Goal: Task Accomplishment & Management: Use online tool/utility

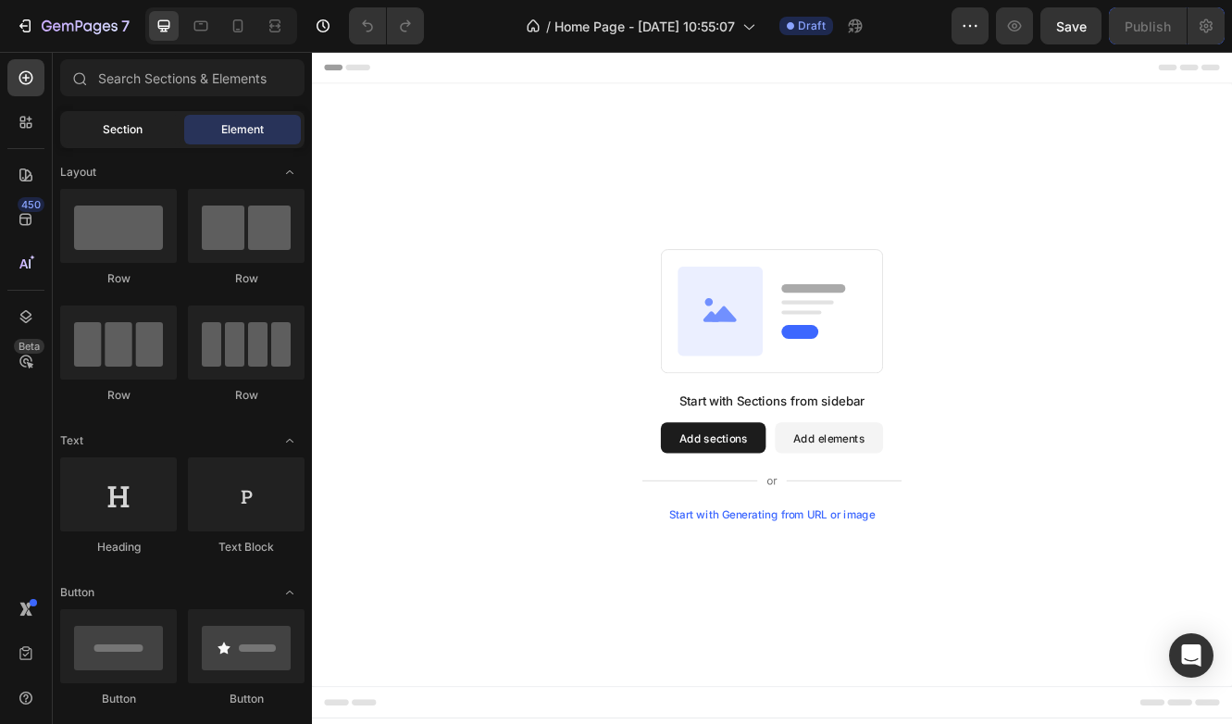
click at [144, 129] on div "Section" at bounding box center [122, 130] width 117 height 30
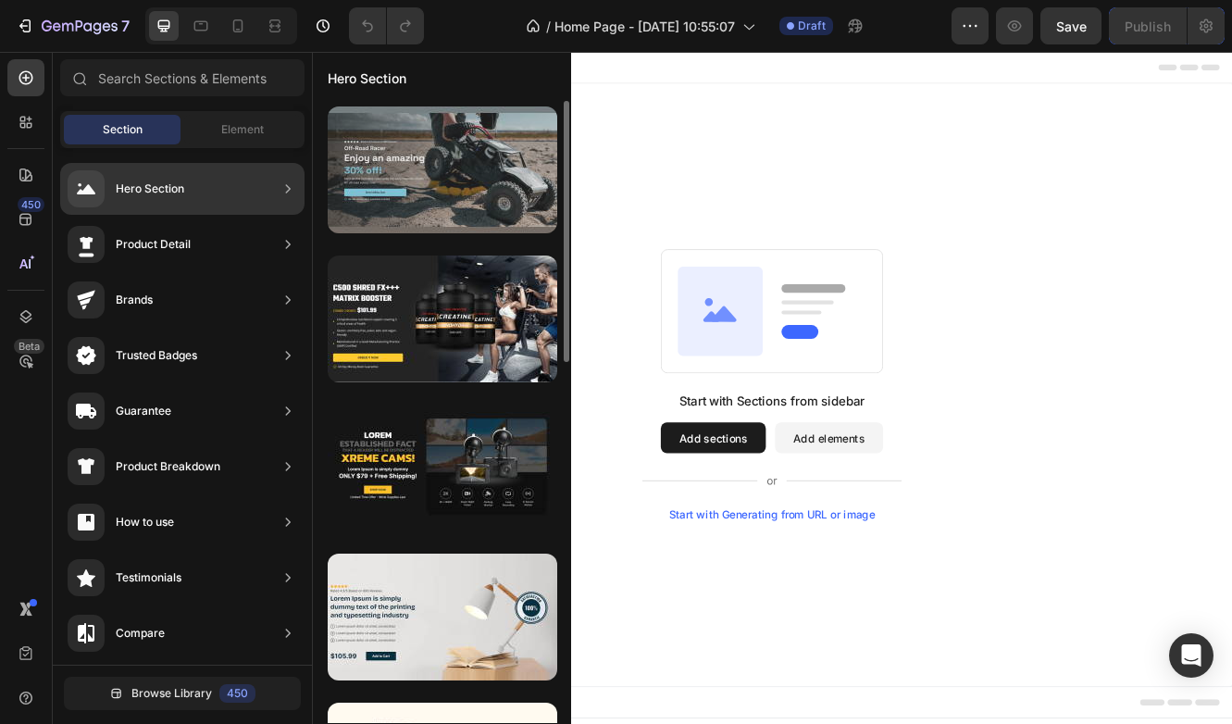
click at [396, 181] on div at bounding box center [443, 169] width 230 height 127
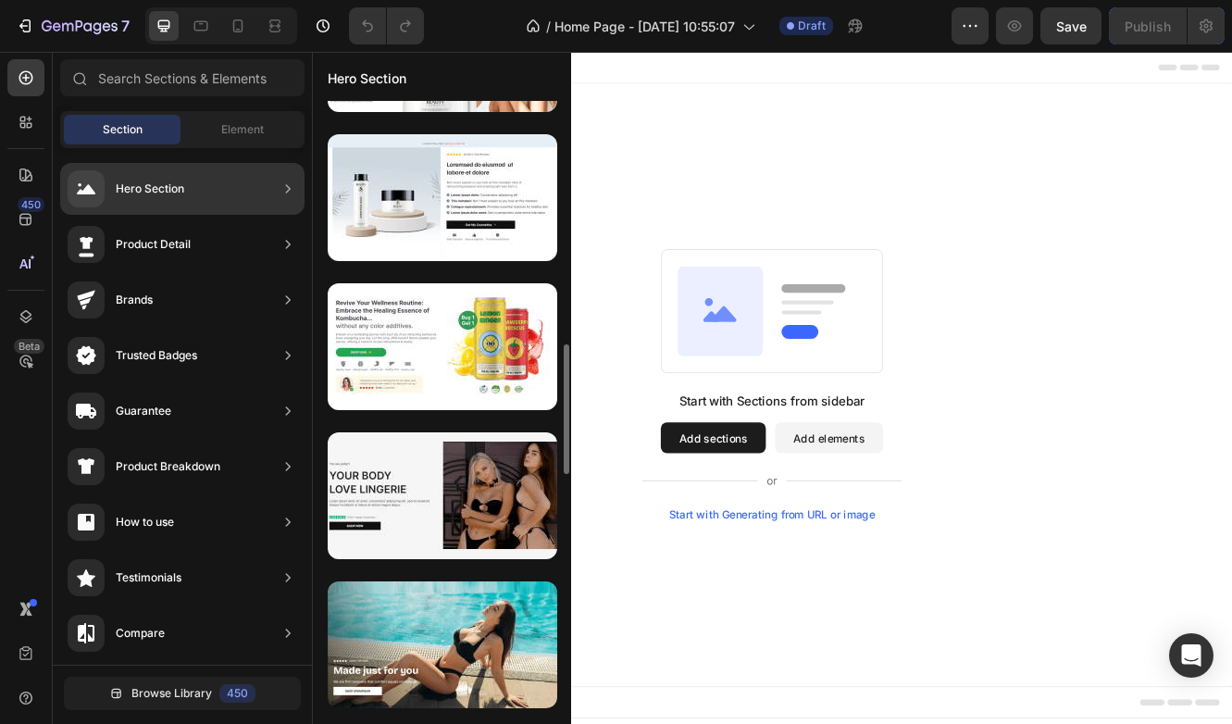
scroll to position [1217, 0]
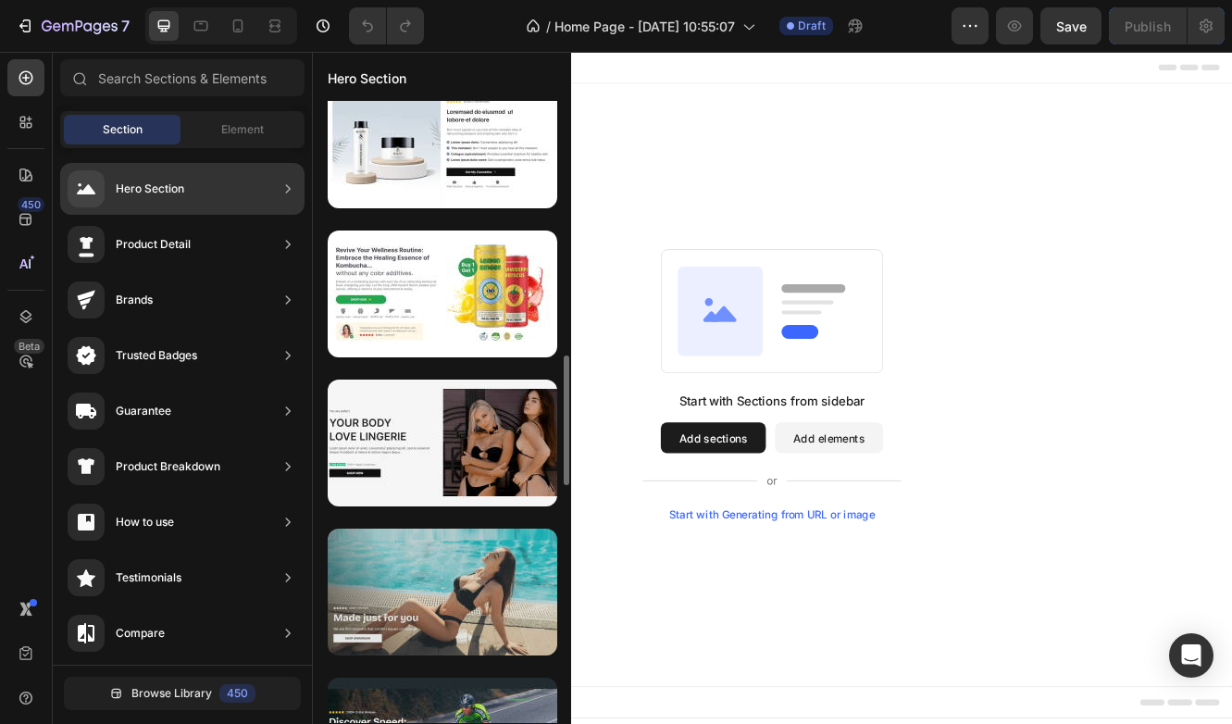
click at [454, 613] on div at bounding box center [443, 592] width 230 height 127
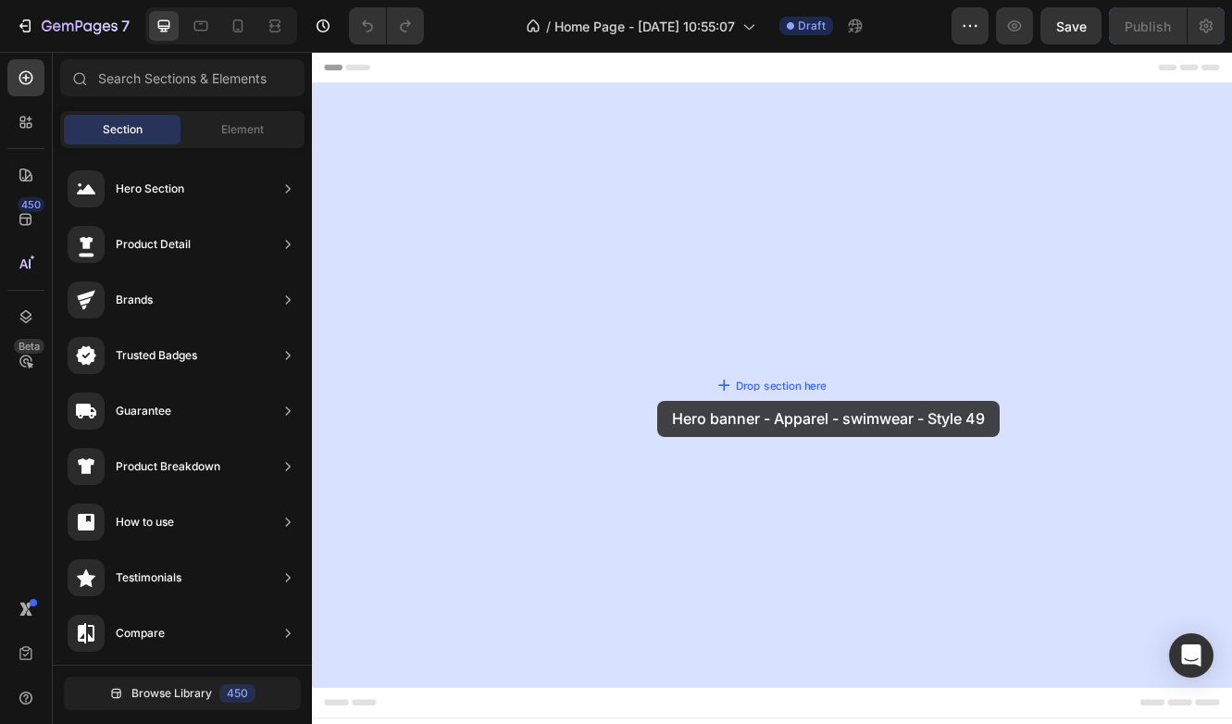
drag, startPoint x: 766, startPoint y: 665, endPoint x: 729, endPoint y: 469, distance: 198.6
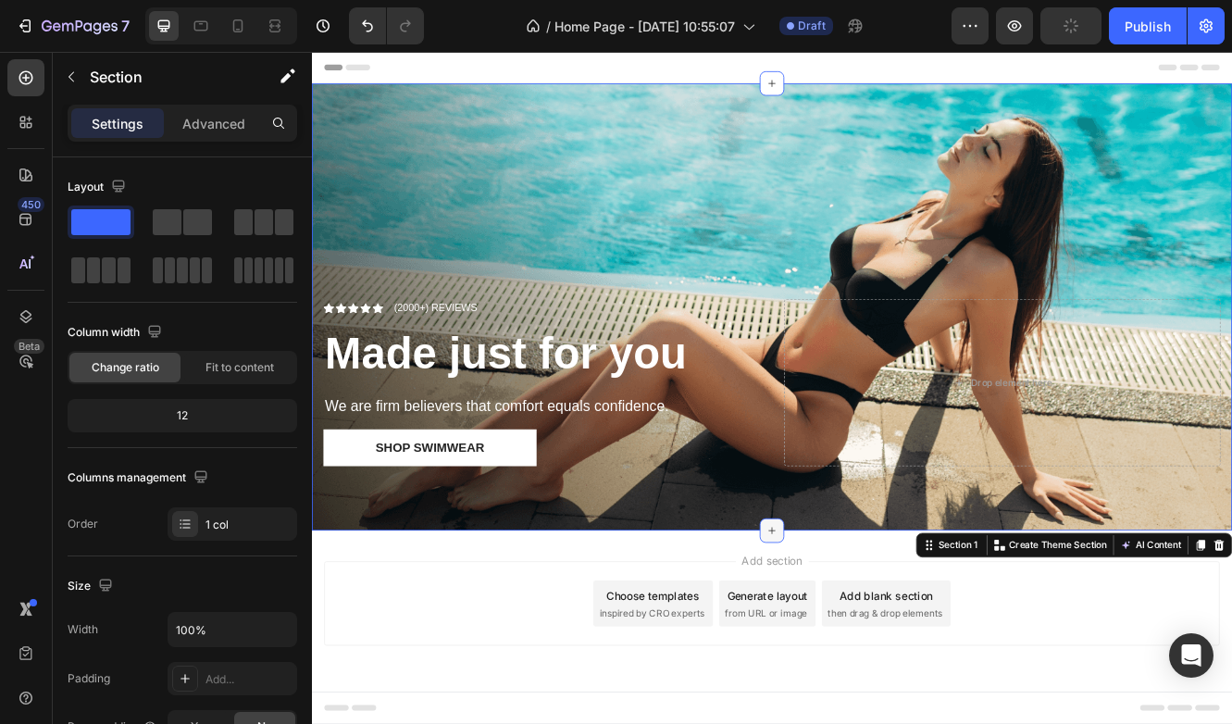
click at [869, 635] on icon at bounding box center [867, 629] width 15 height 15
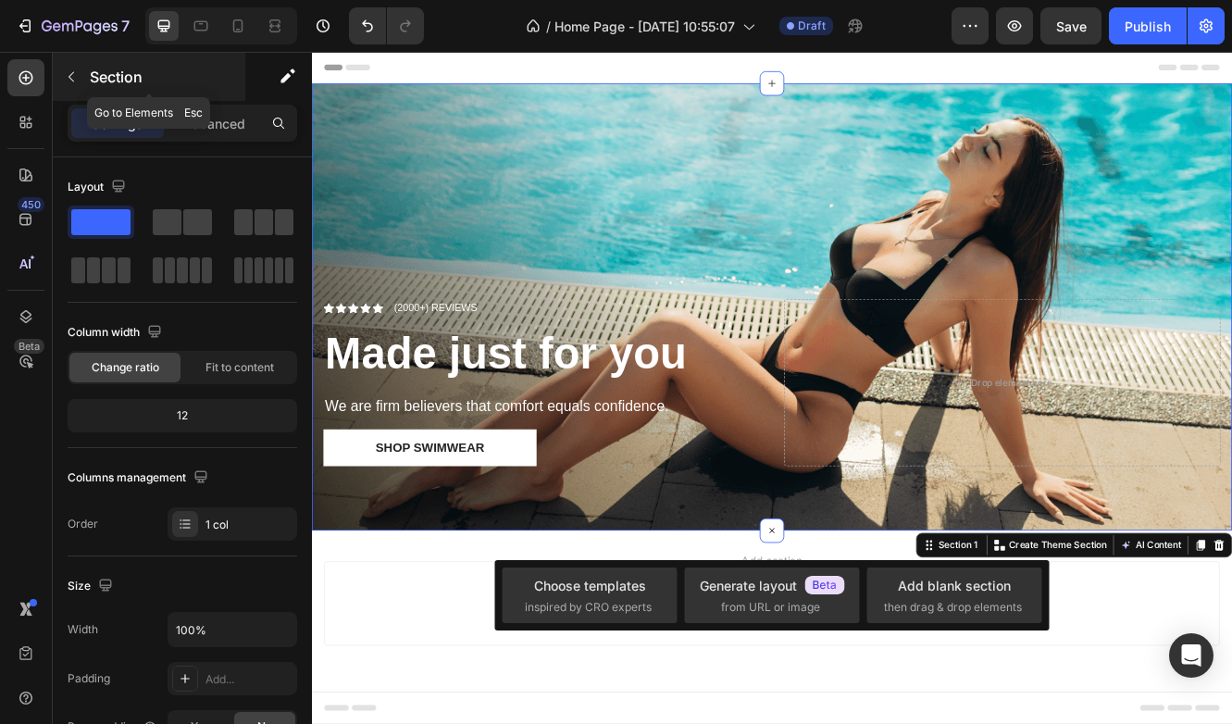
click at [68, 72] on icon "button" at bounding box center [71, 76] width 15 height 15
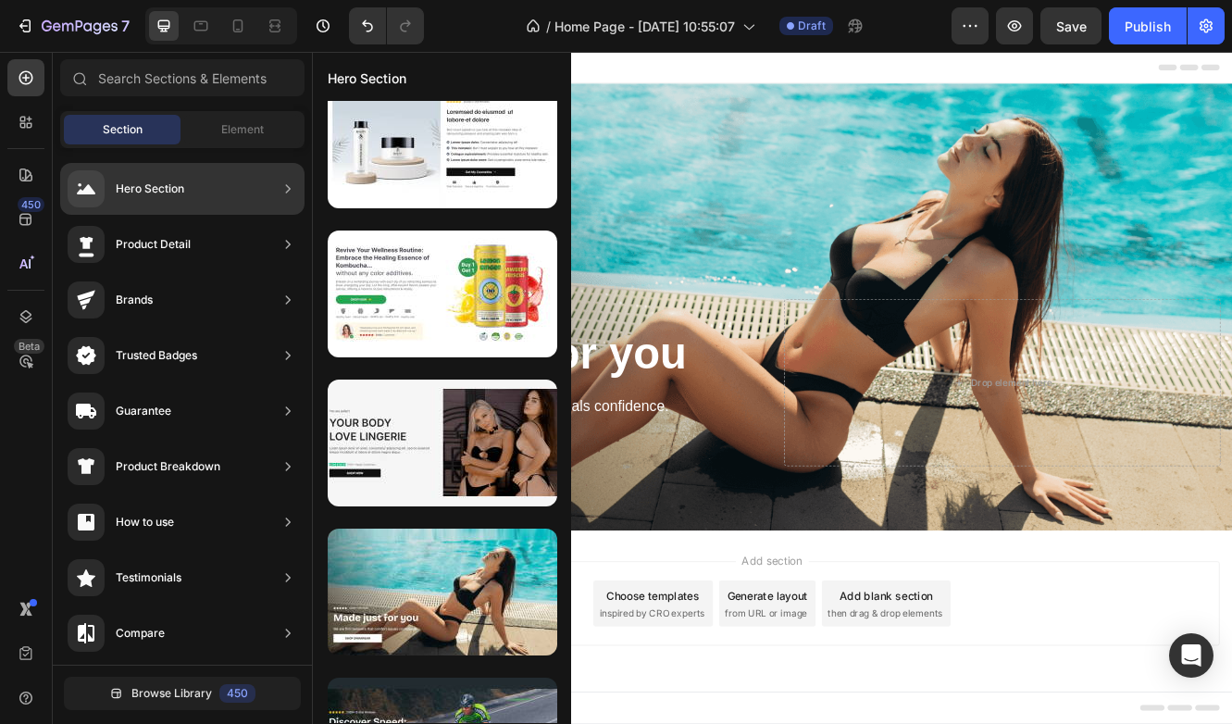
click at [180, 247] on div "Product Detail" at bounding box center [153, 244] width 75 height 19
click at [269, 239] on div "Product Detail" at bounding box center [182, 244] width 244 height 52
click at [291, 245] on icon at bounding box center [288, 244] width 19 height 19
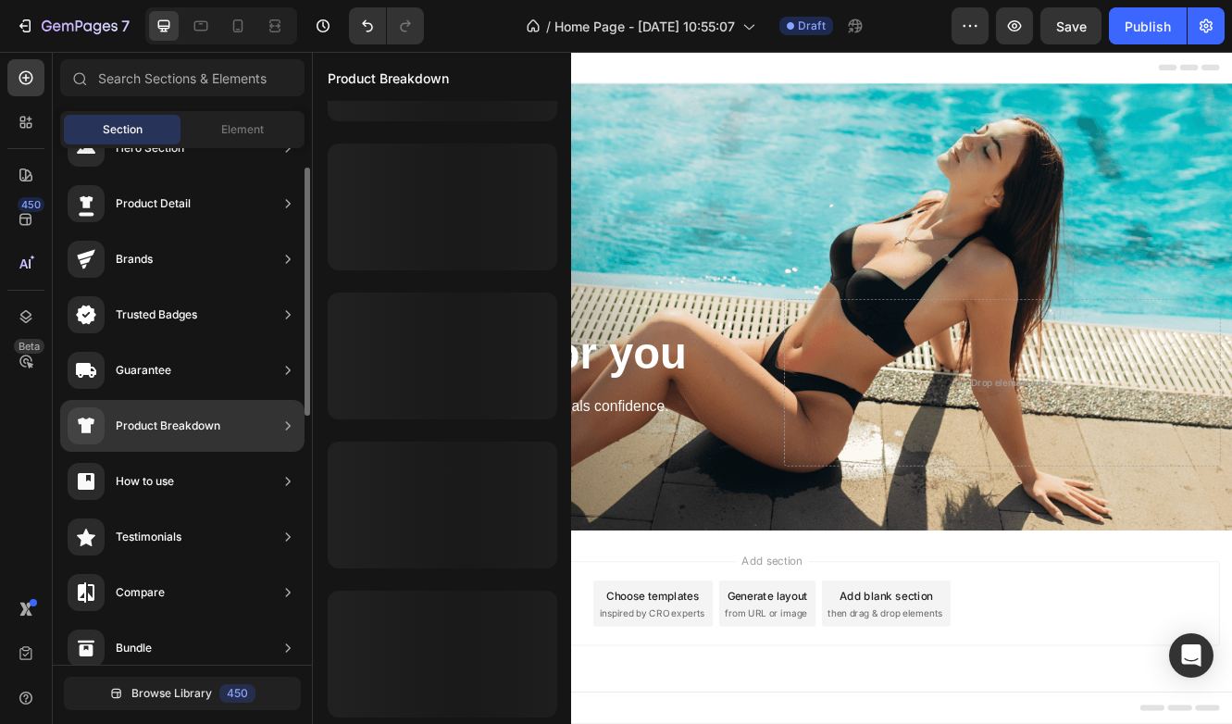
scroll to position [0, 0]
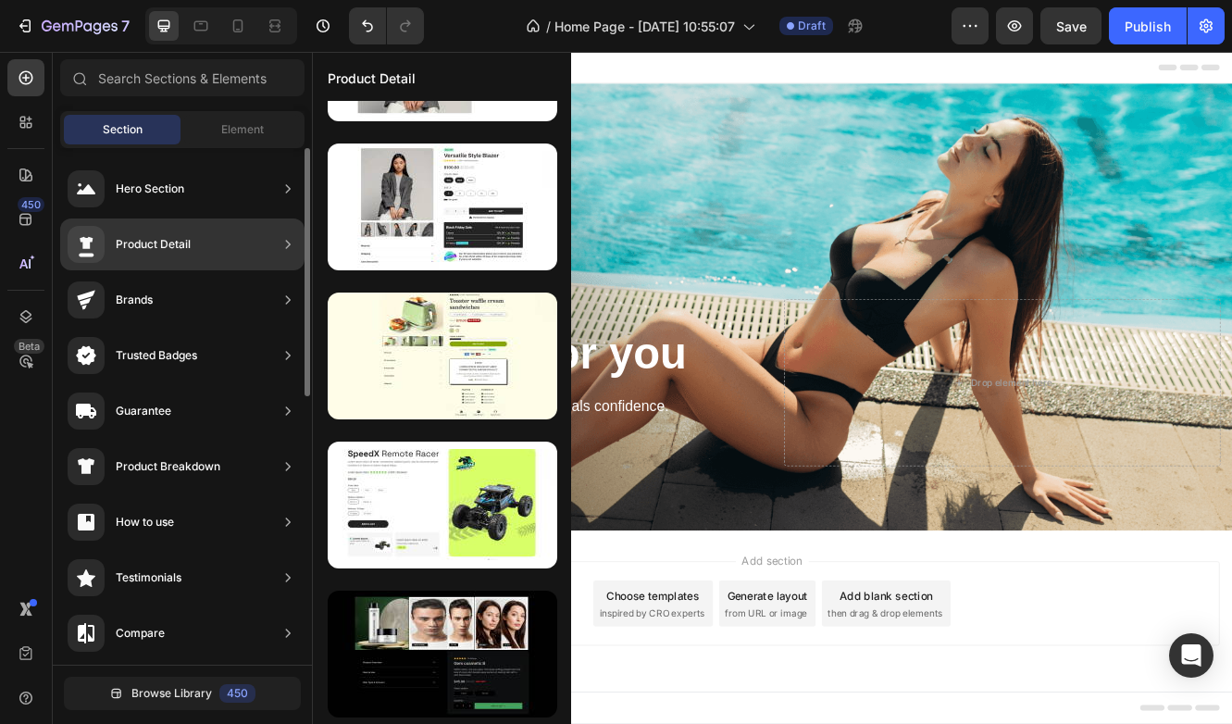
click at [194, 250] on div "Product Detail" at bounding box center [182, 244] width 244 height 52
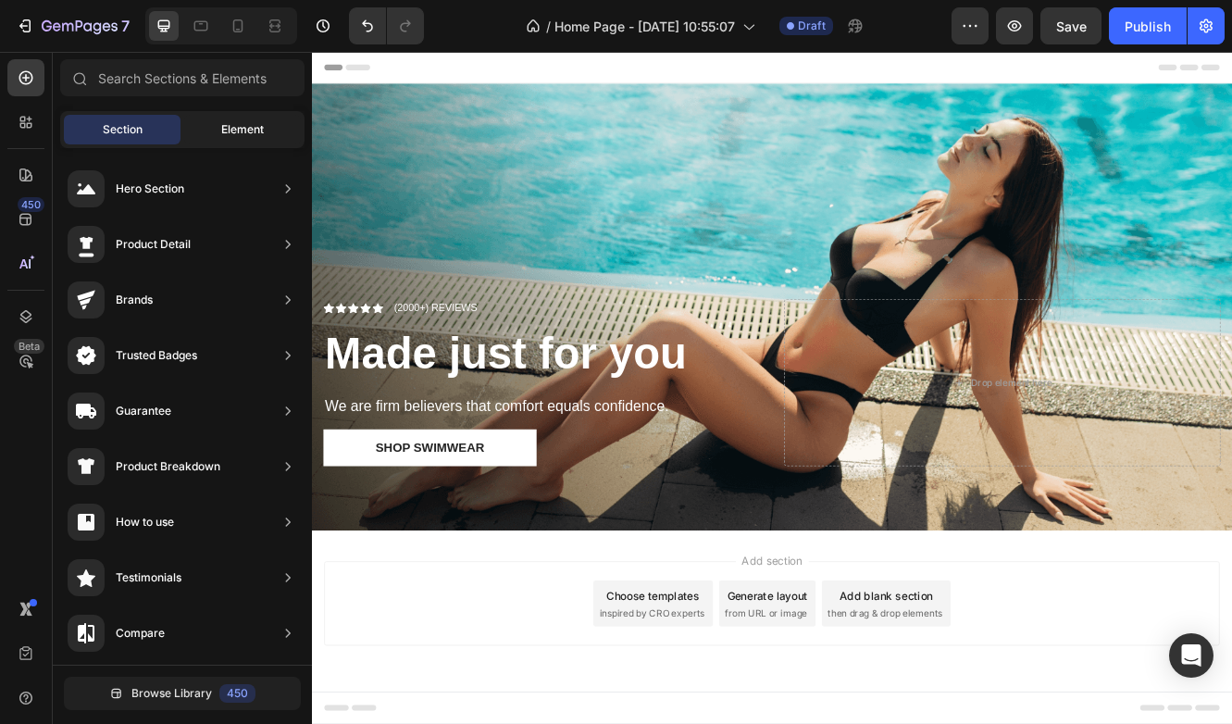
click at [219, 137] on div "Element" at bounding box center [242, 130] width 117 height 30
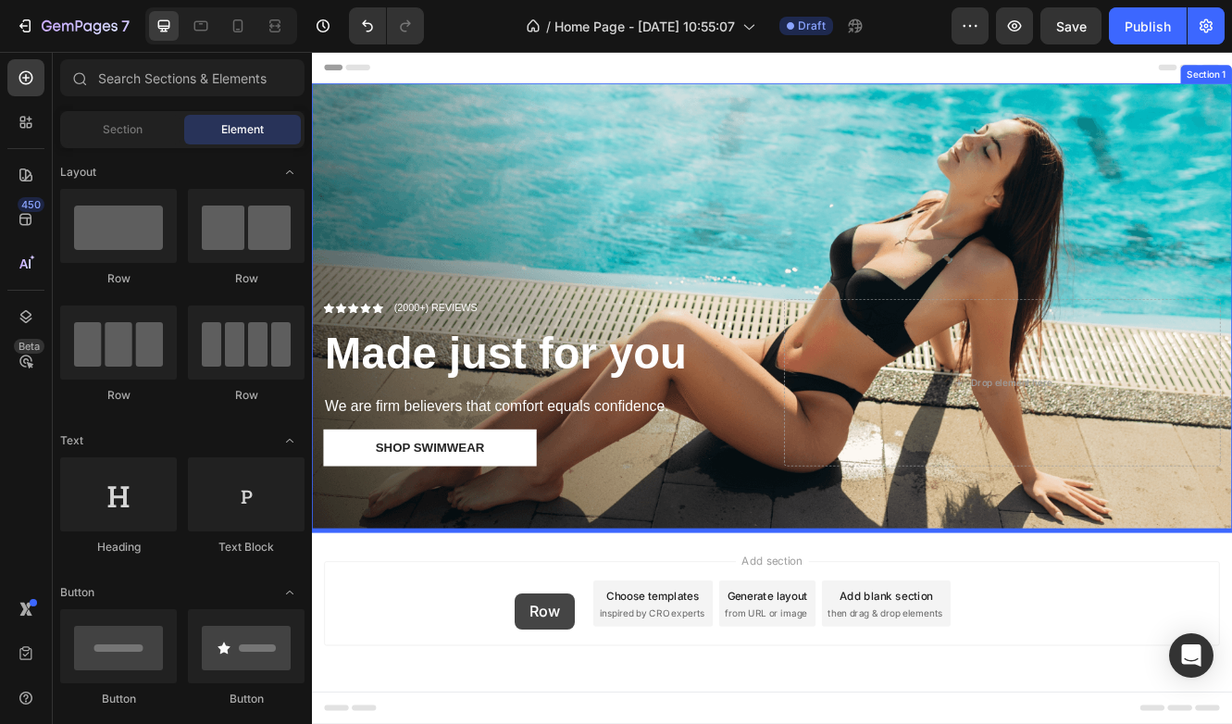
drag, startPoint x: 537, startPoint y: 391, endPoint x: 556, endPoint y: 705, distance: 315.3
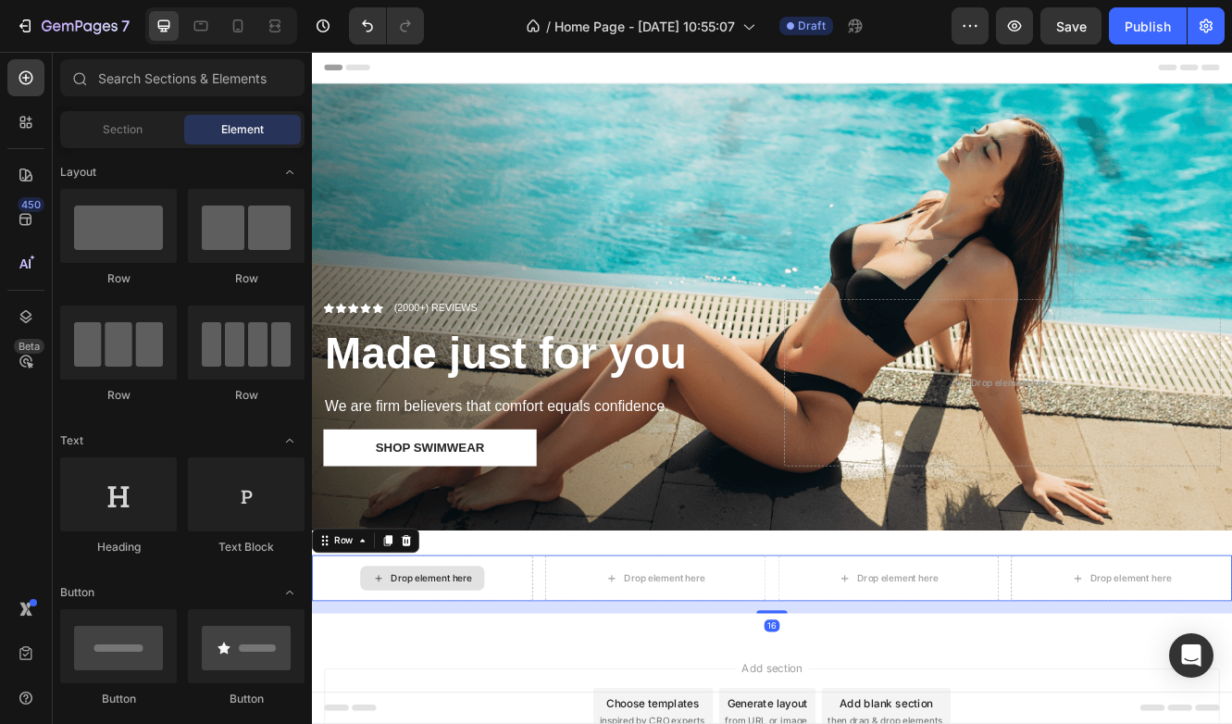
click at [448, 686] on div "Drop element here" at bounding box center [456, 686] width 98 height 15
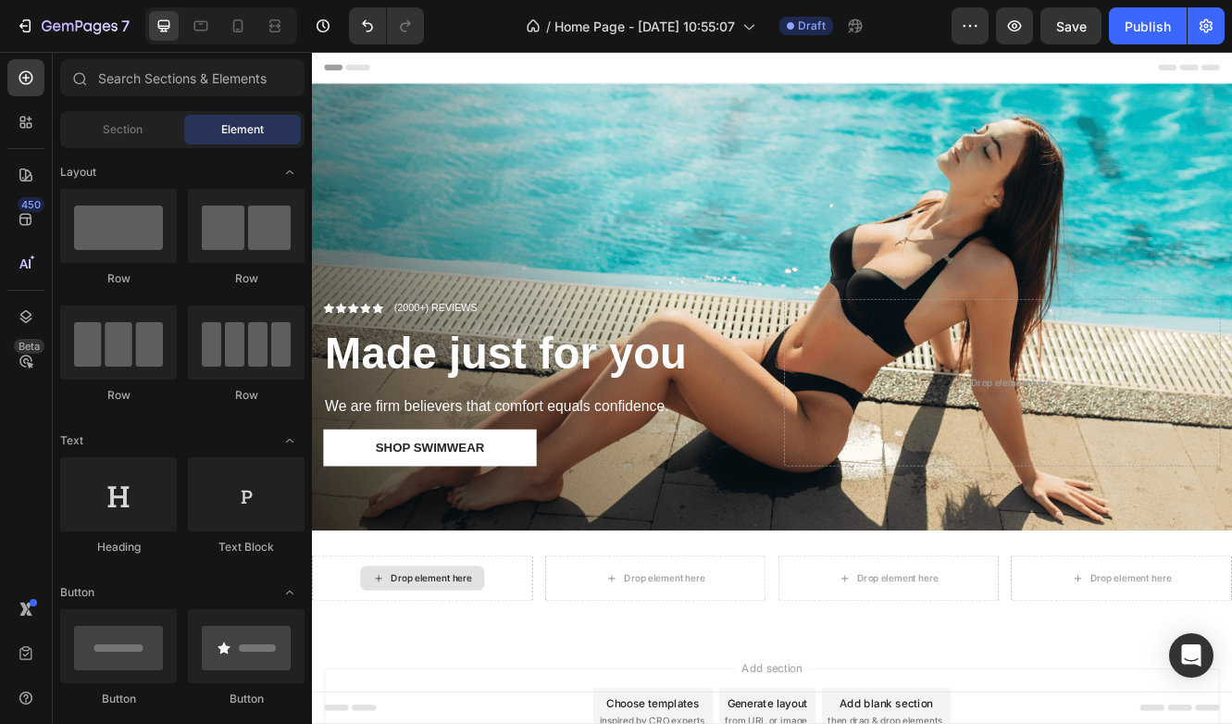
click at [448, 686] on div "Drop element here" at bounding box center [456, 686] width 98 height 15
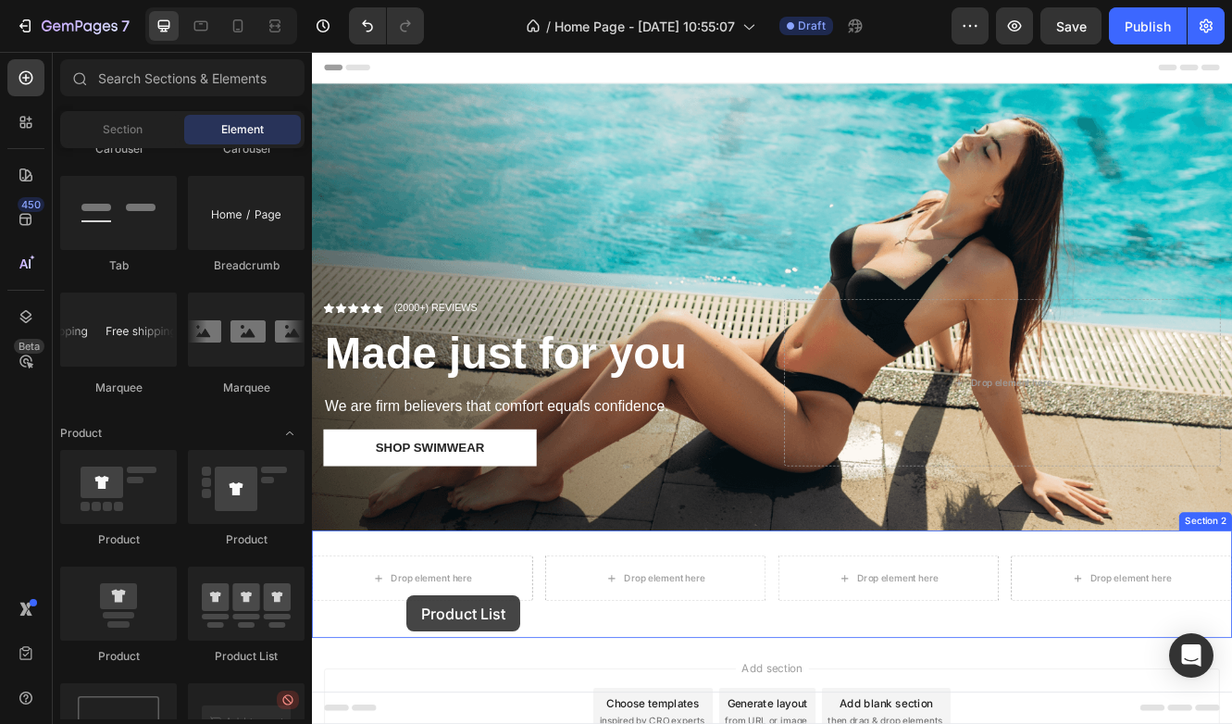
scroll to position [124, 0]
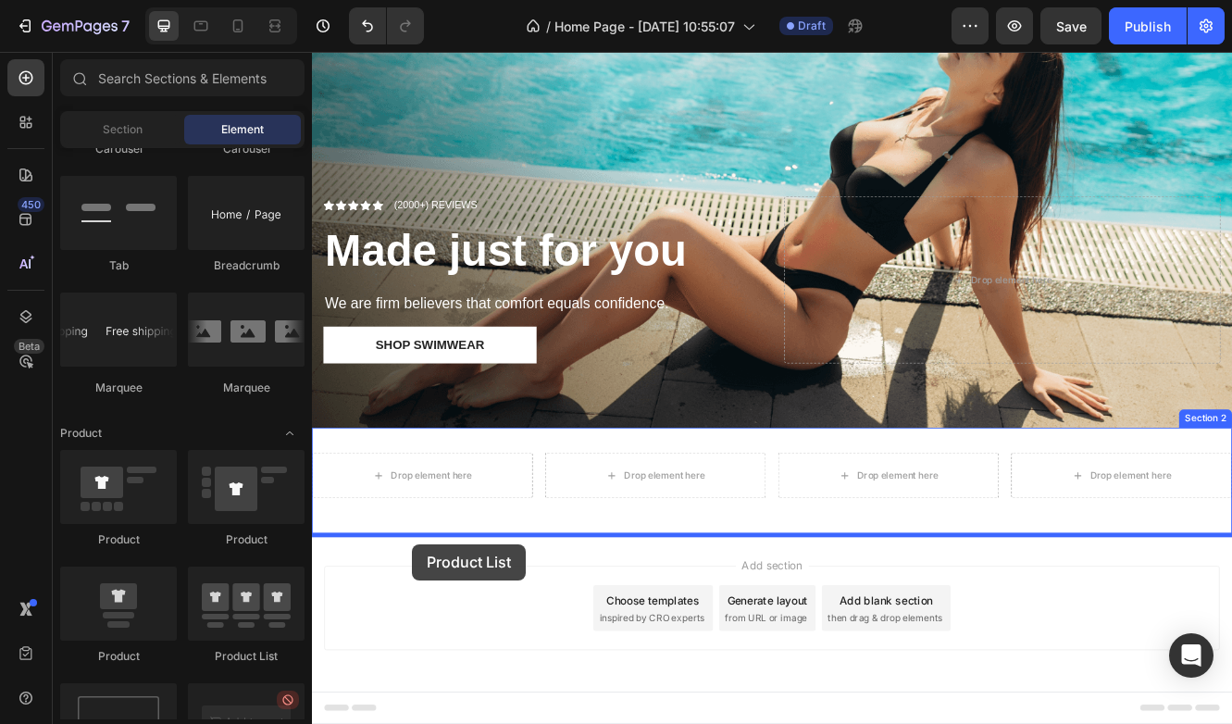
drag, startPoint x: 556, startPoint y: 679, endPoint x: 432, endPoint y: 646, distance: 128.2
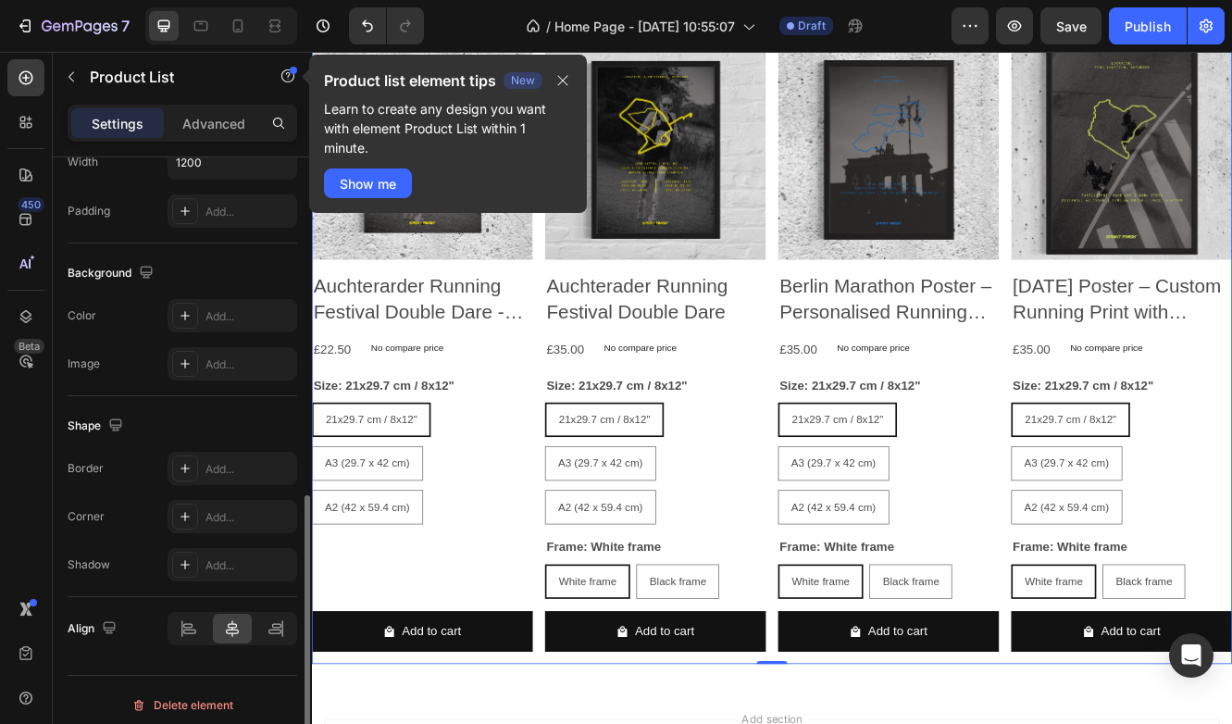
scroll to position [692, 0]
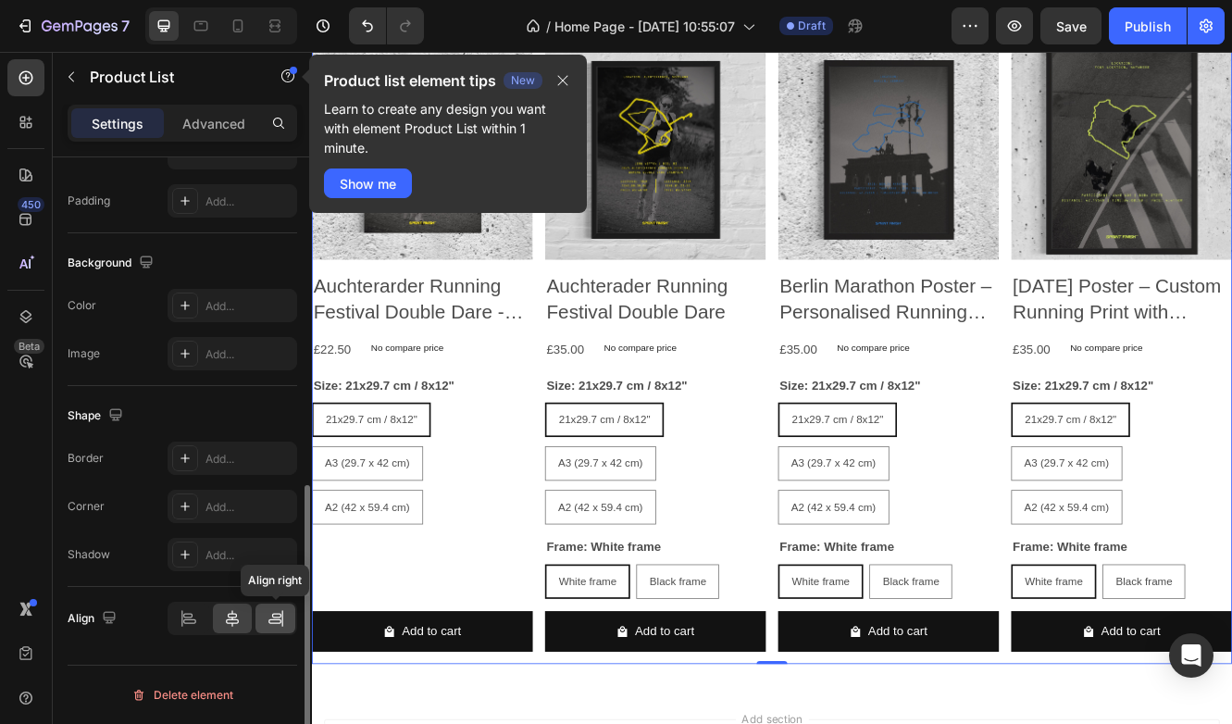
click at [267, 619] on icon at bounding box center [276, 618] width 19 height 19
click at [235, 623] on icon at bounding box center [232, 618] width 19 height 19
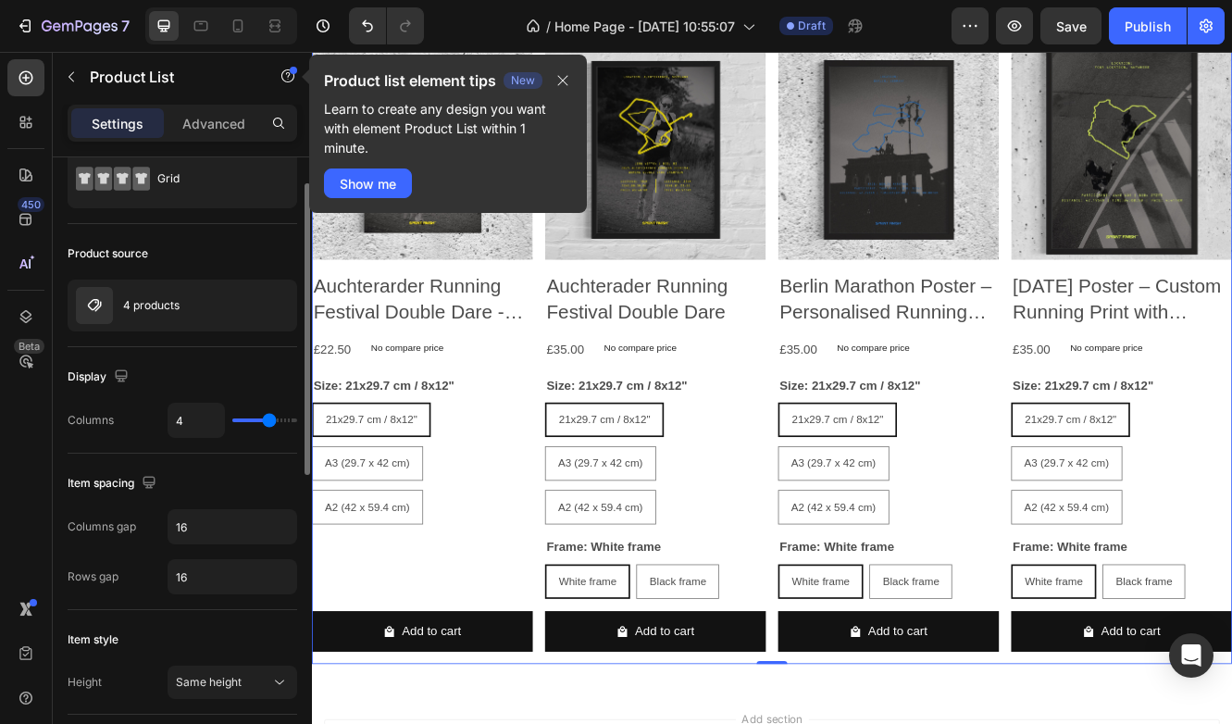
scroll to position [0, 0]
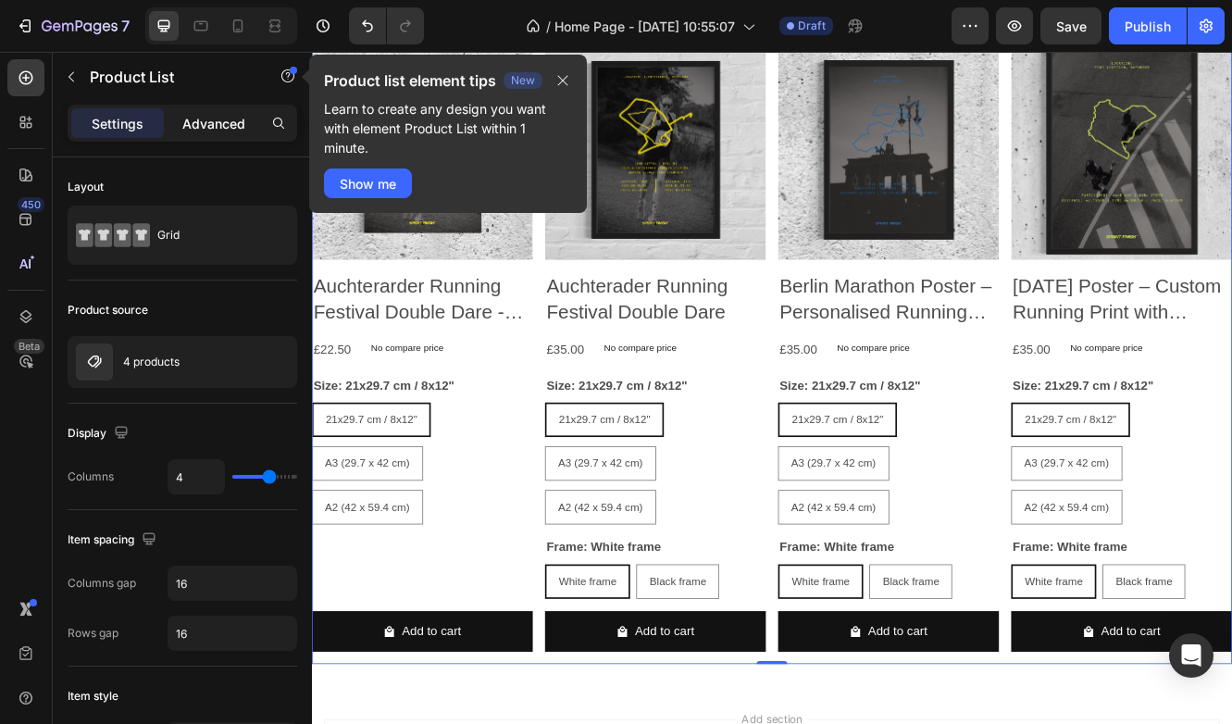
click at [221, 124] on p "Advanced" at bounding box center [213, 123] width 63 height 19
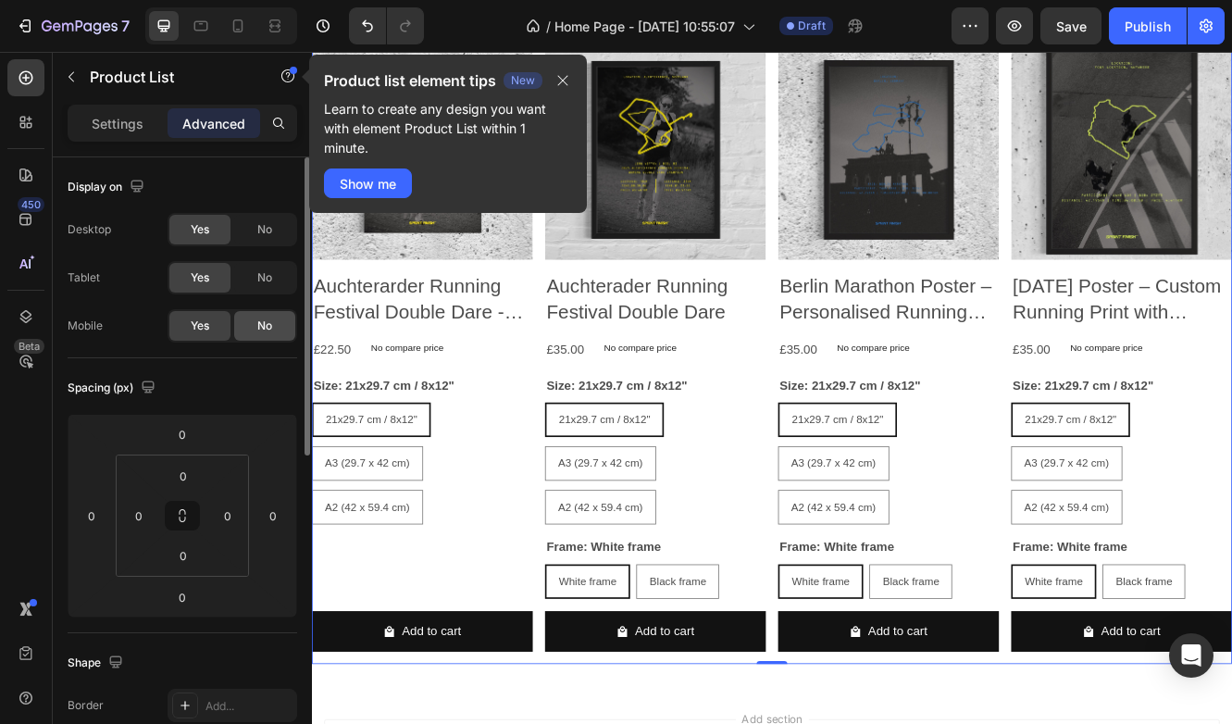
click at [259, 330] on span "No" at bounding box center [264, 326] width 15 height 17
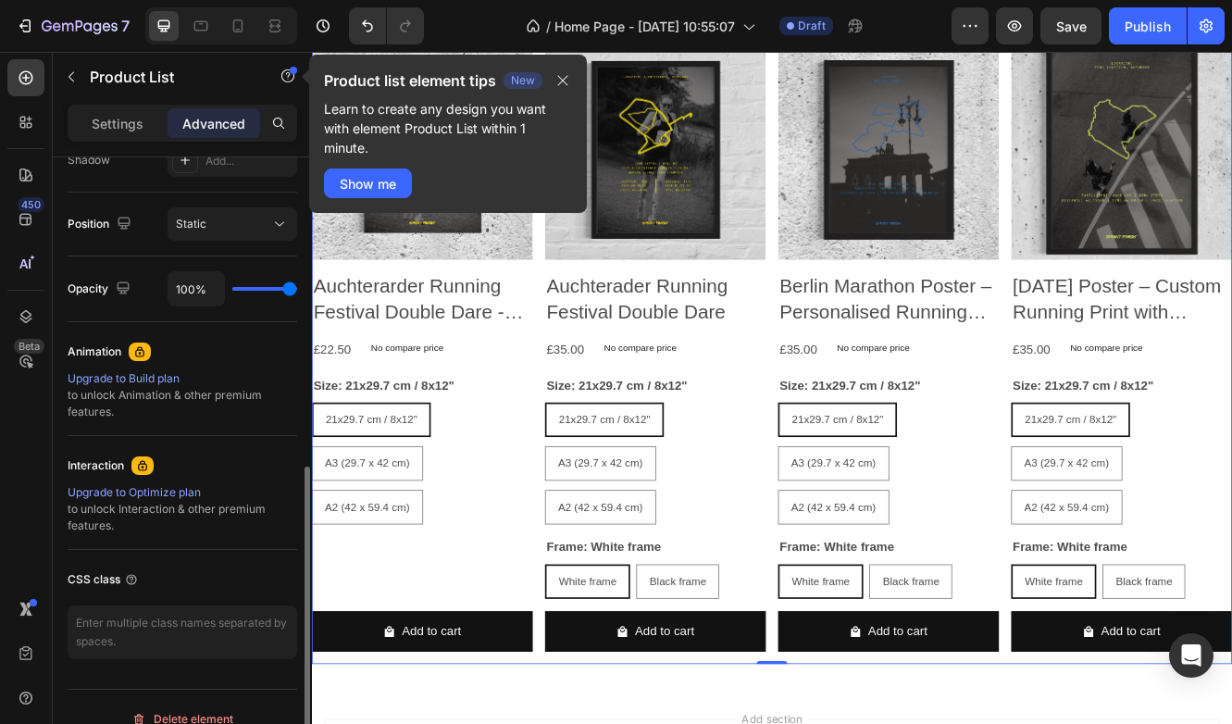
scroll to position [666, 0]
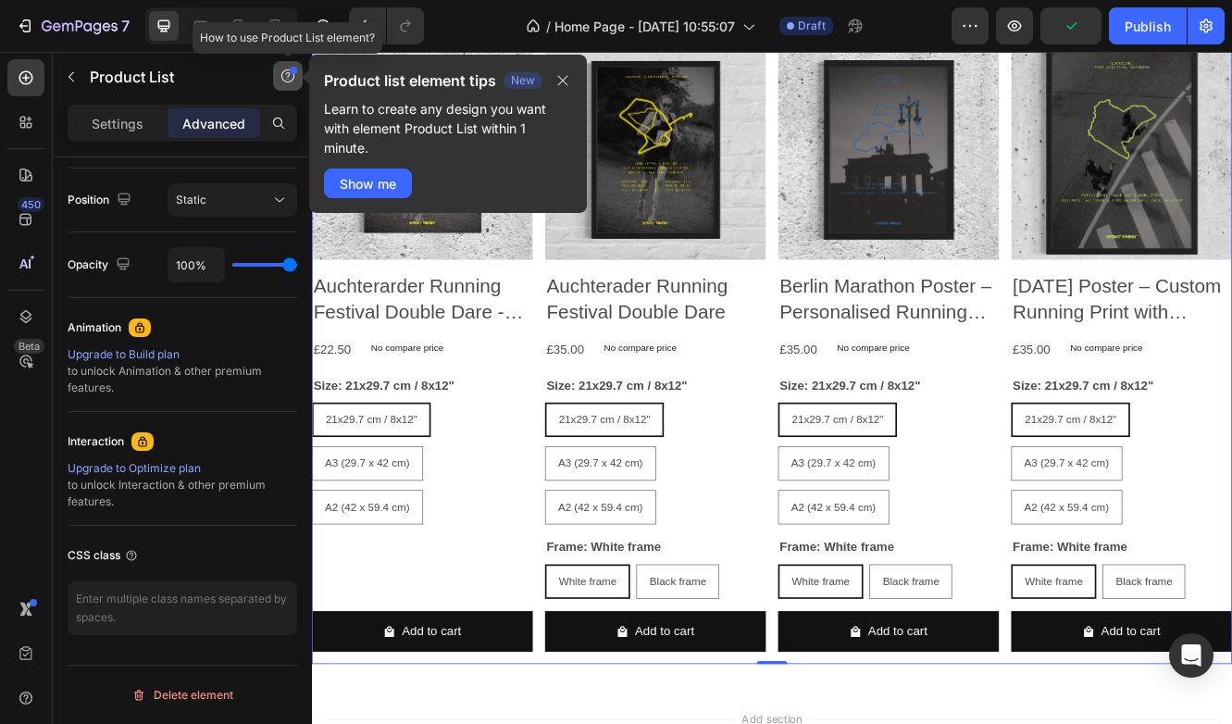
click at [294, 77] on icon "button" at bounding box center [287, 76] width 15 height 15
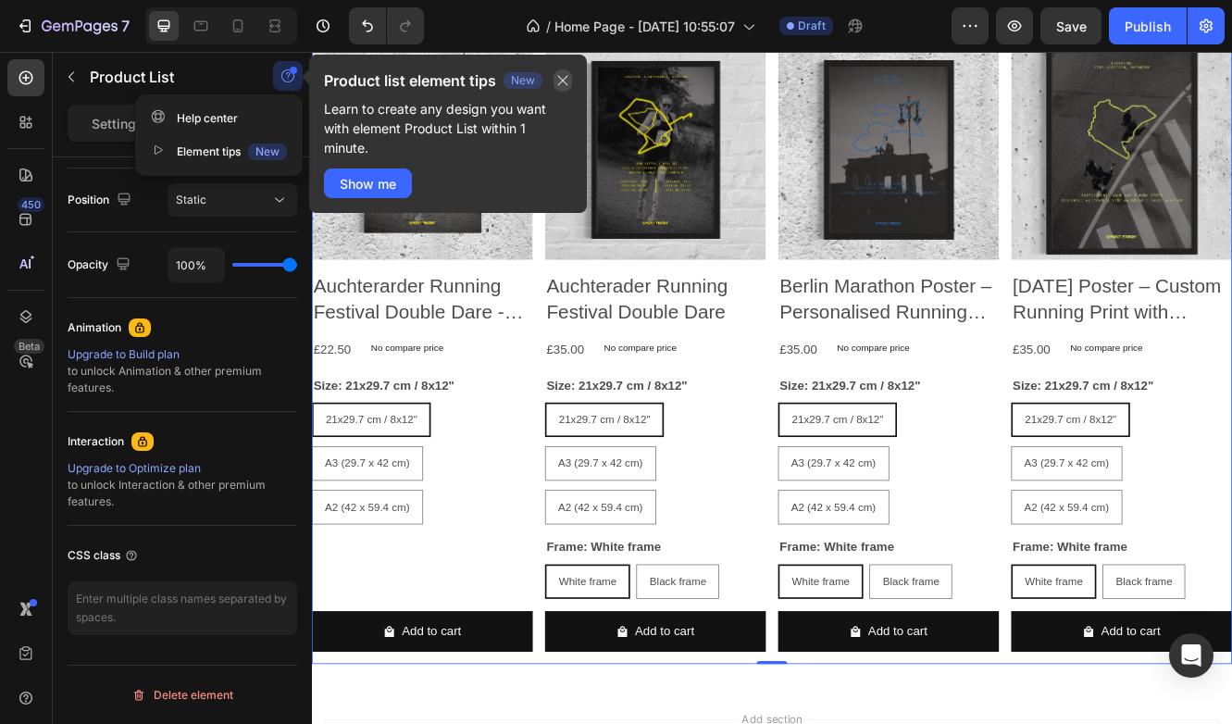
click at [562, 85] on icon "button" at bounding box center [562, 80] width 15 height 15
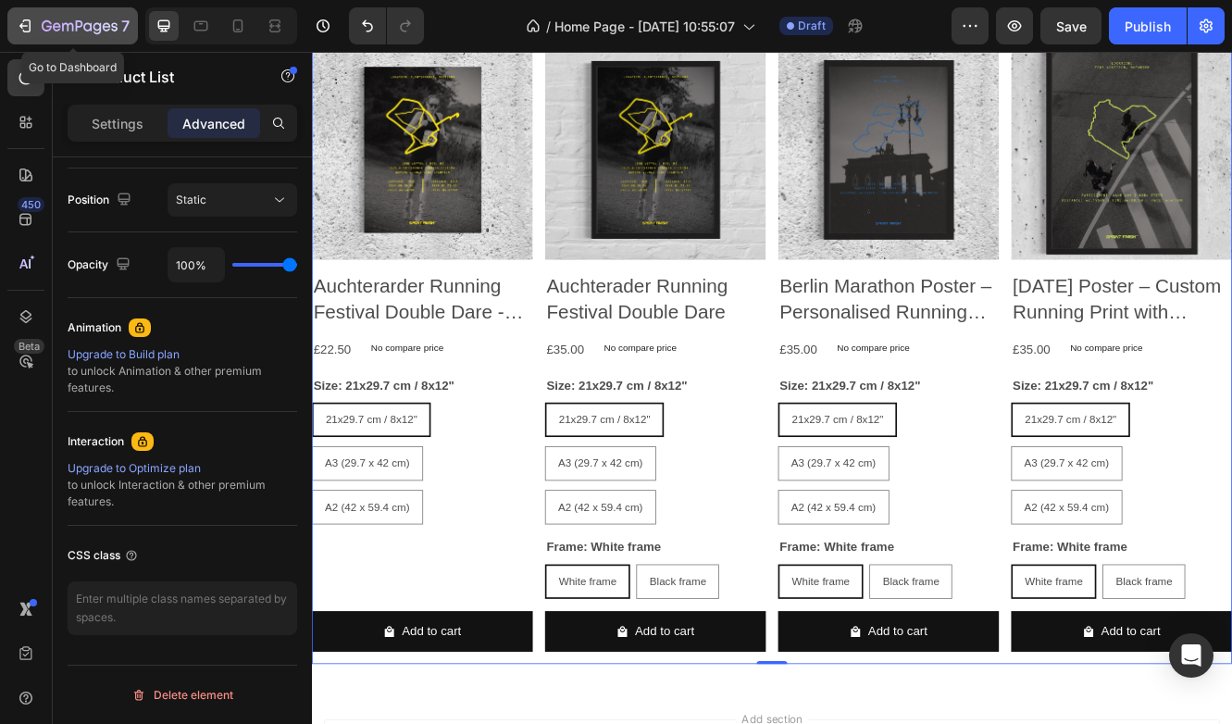
click at [36, 35] on div "7" at bounding box center [73, 26] width 114 height 22
